Goal: Transaction & Acquisition: Download file/media

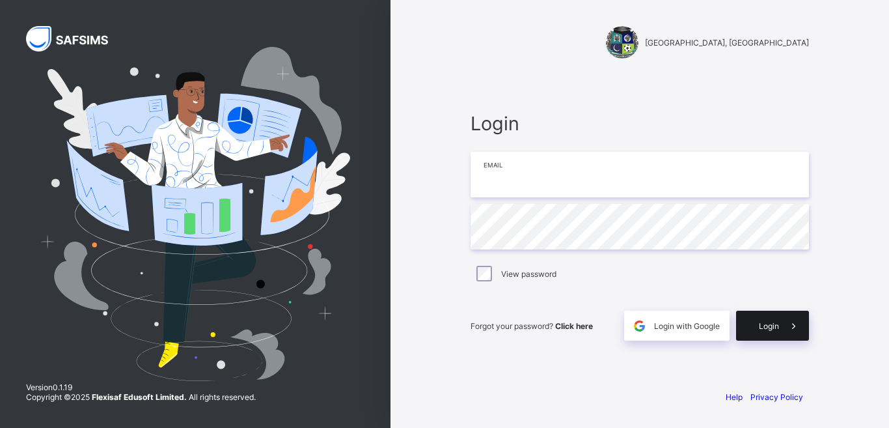
type input "**********"
click at [769, 329] on span "Login" at bounding box center [769, 326] width 20 height 10
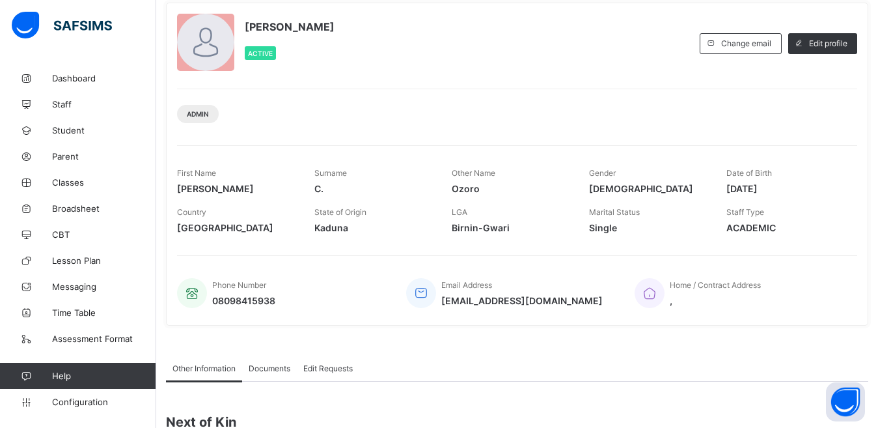
scroll to position [81, 0]
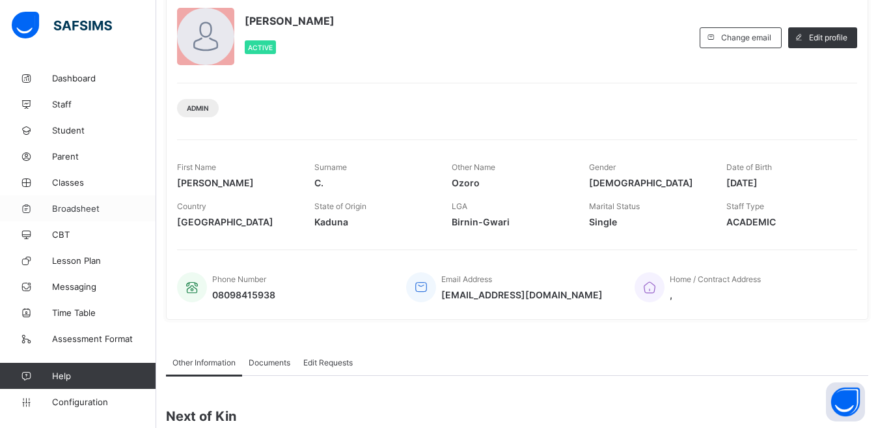
click at [77, 208] on span "Broadsheet" at bounding box center [104, 208] width 104 height 10
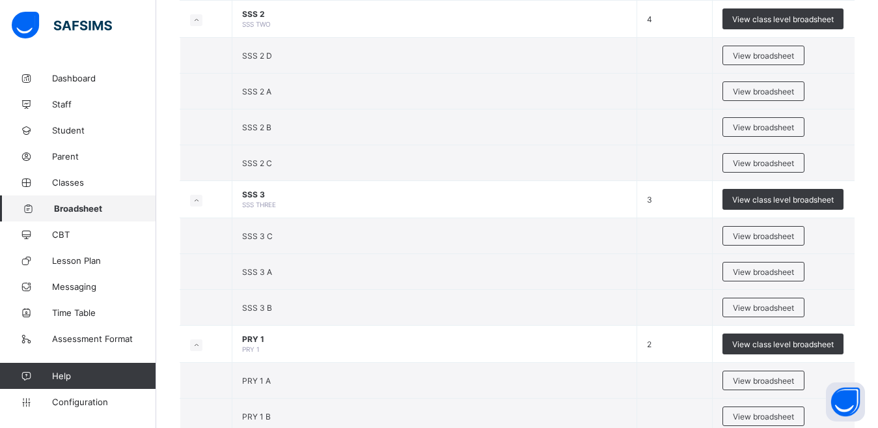
scroll to position [1761, 0]
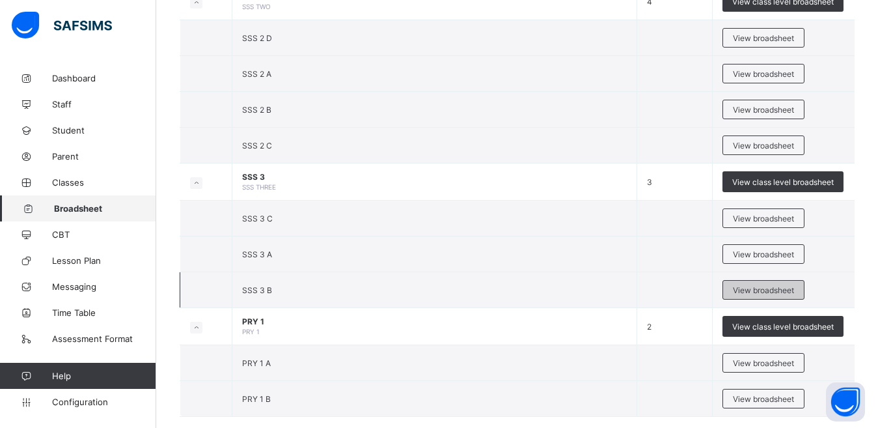
click at [761, 290] on span "View broadsheet" at bounding box center [763, 290] width 61 height 10
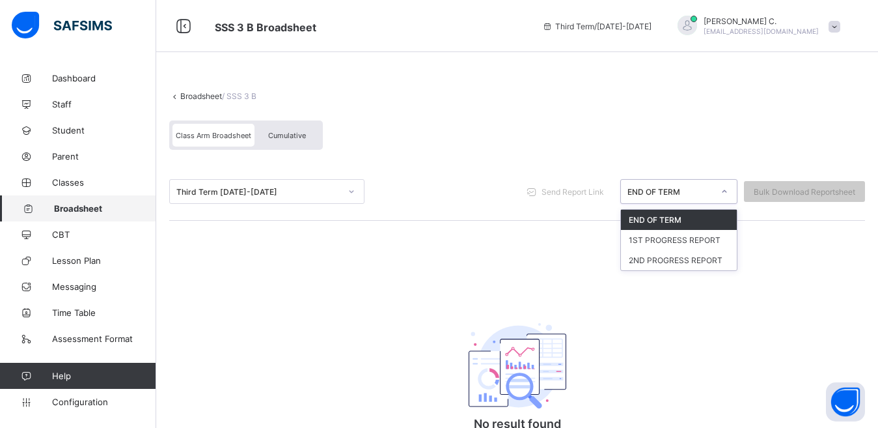
click at [728, 191] on icon at bounding box center [725, 191] width 8 height 13
click at [680, 222] on div "END OF TERM" at bounding box center [679, 220] width 116 height 20
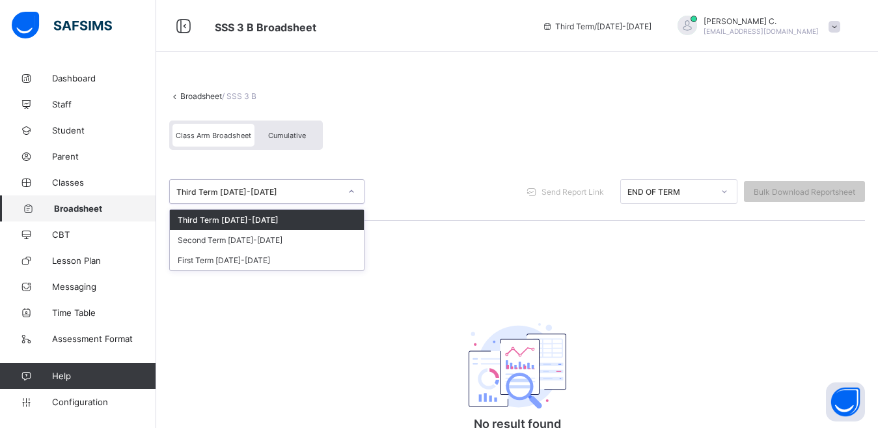
click at [355, 199] on div at bounding box center [351, 191] width 22 height 21
click at [297, 258] on div "First Term [DATE]-[DATE]" at bounding box center [267, 260] width 194 height 20
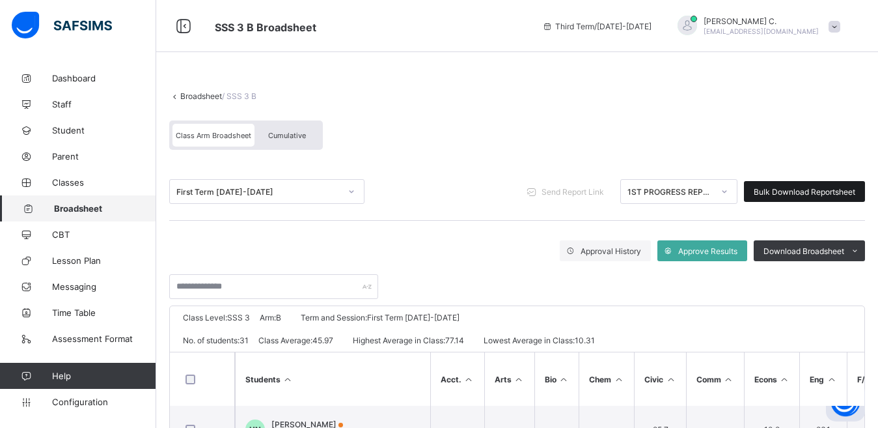
click at [791, 193] on span "Bulk Download Reportsheet" at bounding box center [805, 192] width 102 height 10
click at [727, 193] on icon at bounding box center [725, 191] width 5 height 3
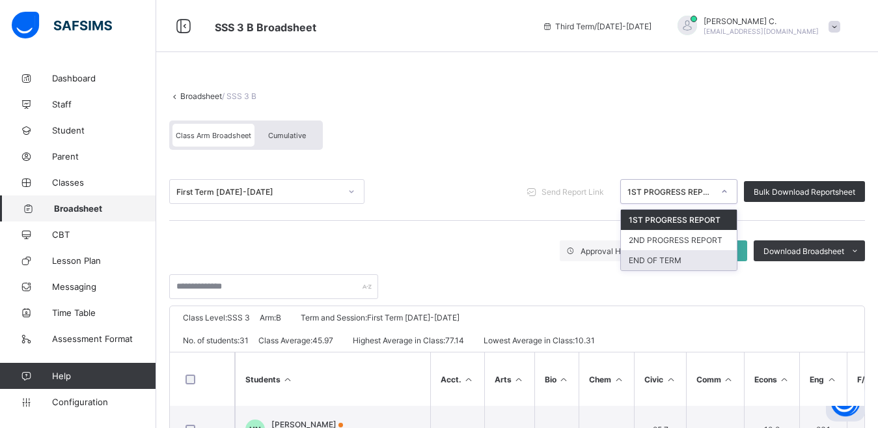
click at [700, 256] on div "END OF TERM" at bounding box center [679, 260] width 116 height 20
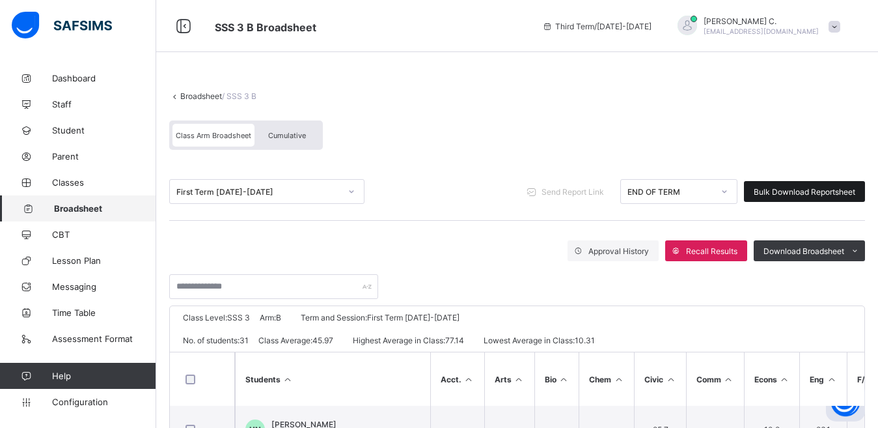
click at [780, 192] on span "Bulk Download Reportsheet" at bounding box center [805, 192] width 102 height 10
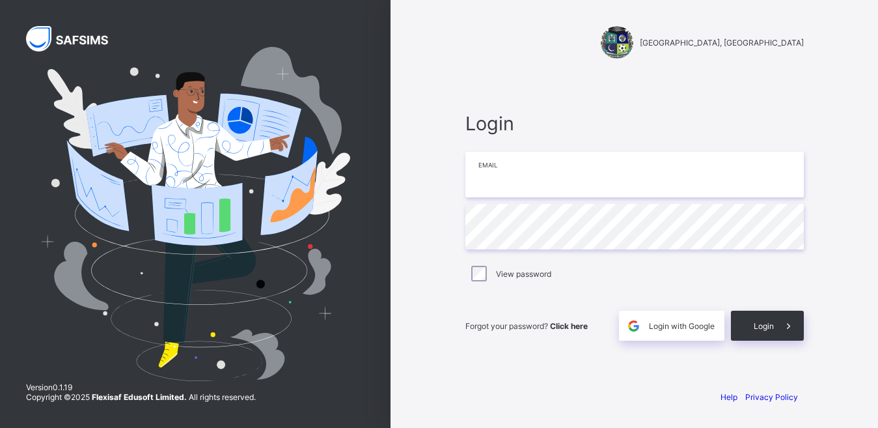
type input "**********"
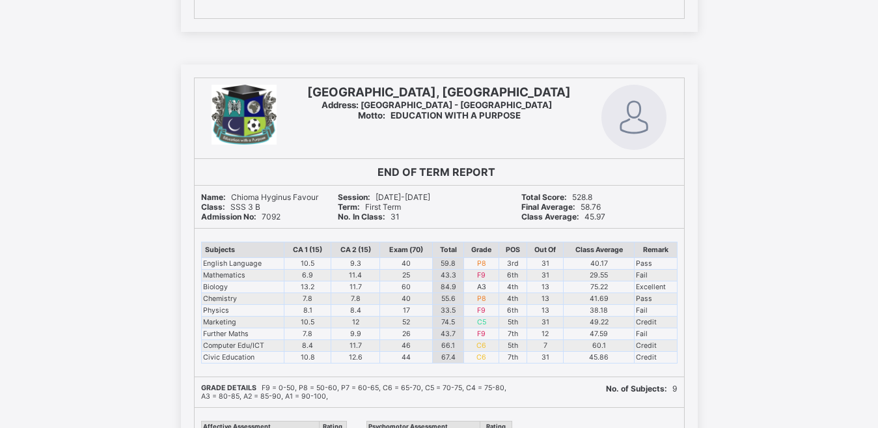
scroll to position [11400, 0]
